Goal: Contribute content: Contribute content

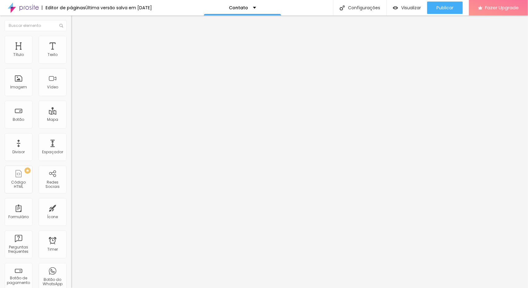
type input "15"
click at [71, 114] on input "range" at bounding box center [91, 116] width 40 height 5
type input "15"
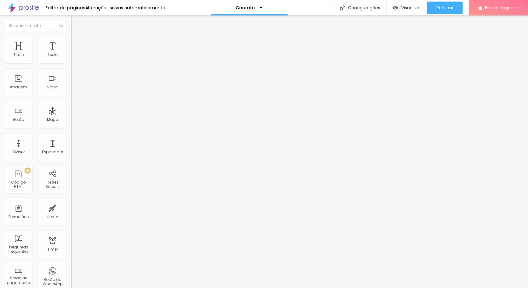
type input "15"
click at [71, 114] on input "range" at bounding box center [91, 116] width 40 height 5
click at [71, 58] on input "Alboom [GEOGRAPHIC_DATA]" at bounding box center [108, 55] width 74 height 6
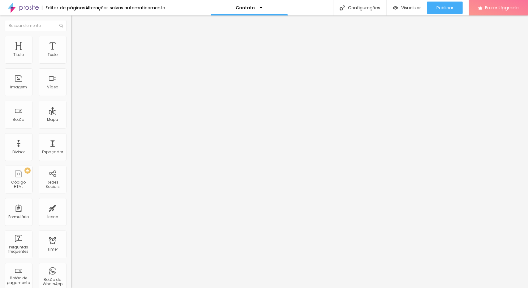
click at [71, 58] on input "Alboom [GEOGRAPHIC_DATA]" at bounding box center [108, 55] width 74 height 6
type input "[PERSON_NAME] estúdio fotográfico"
click at [71, 36] on img at bounding box center [74, 39] width 6 height 6
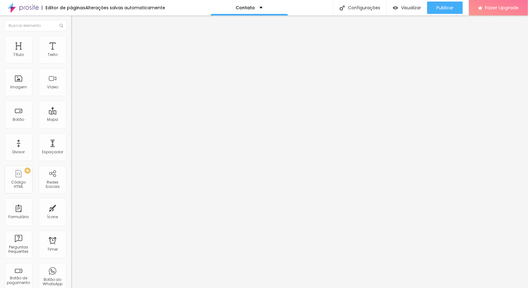
click at [71, 42] on img at bounding box center [74, 45] width 6 height 6
click at [71, 35] on img at bounding box center [74, 33] width 6 height 6
click at [441, 4] on div "Publicar" at bounding box center [445, 8] width 17 height 12
click at [437, 6] on span "Publicar" at bounding box center [445, 7] width 17 height 5
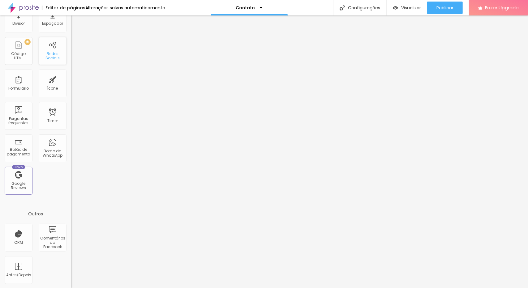
scroll to position [129, 0]
click at [50, 149] on div "Botão do WhatsApp" at bounding box center [52, 153] width 24 height 9
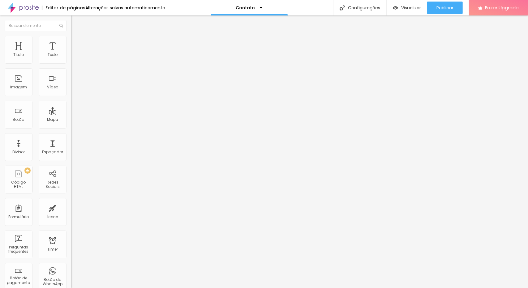
click at [71, 63] on input "text" at bounding box center [108, 60] width 74 height 6
paste input "[PHONE_NUMBER]"
type input "[PHONE_NUMBER]"
click at [71, 57] on div "Número do WhatsApp *" at bounding box center [106, 55] width 71 height 4
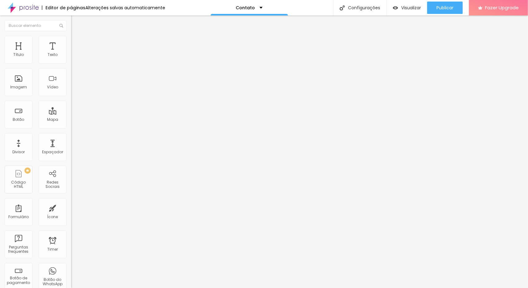
drag, startPoint x: 42, startPoint y: 126, endPoint x: 2, endPoint y: 106, distance: 45.0
click at [71, 106] on div "Número do WhatsApp * [PHONE_NUMBER] + 55 Texto do botão Conversar no WhatsApp M…" at bounding box center [106, 156] width 71 height 206
click at [71, 210] on div "Mensagem" at bounding box center [106, 212] width 71 height 4
click at [449, 9] on span "Publicar" at bounding box center [445, 7] width 17 height 5
click at [265, 6] on div "Contato" at bounding box center [249, 7] width 77 height 15
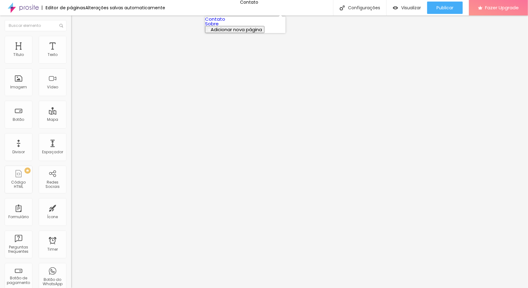
click at [219, 27] on link "Sobre" at bounding box center [212, 23] width 14 height 6
click at [71, 53] on span "Trocar imagem" at bounding box center [88, 50] width 34 height 5
click at [76, 20] on img "button" at bounding box center [78, 22] width 5 height 5
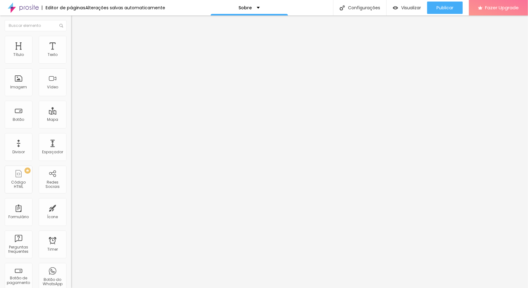
click at [32, 8] on img at bounding box center [23, 7] width 31 height 15
